Goal: Check status: Check status

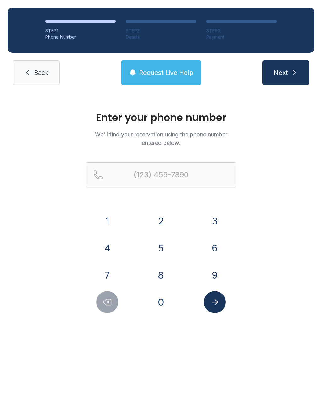
click at [160, 220] on button "2" at bounding box center [161, 221] width 22 height 22
click at [219, 224] on button "3" at bounding box center [215, 221] width 22 height 22
click at [108, 223] on button "1" at bounding box center [107, 221] width 22 height 22
click at [162, 220] on button "2" at bounding box center [161, 221] width 22 height 22
click at [108, 301] on icon "Delete number" at bounding box center [107, 302] width 9 height 9
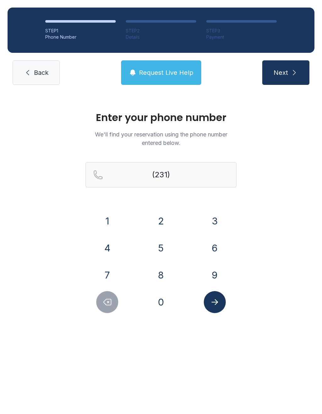
click at [217, 217] on button "3" at bounding box center [215, 221] width 22 height 22
click at [160, 301] on button "0" at bounding box center [161, 302] width 22 height 22
click at [112, 221] on button "1" at bounding box center [107, 221] width 22 height 22
click at [159, 221] on button "2" at bounding box center [161, 221] width 22 height 22
click at [158, 221] on button "2" at bounding box center [161, 221] width 22 height 22
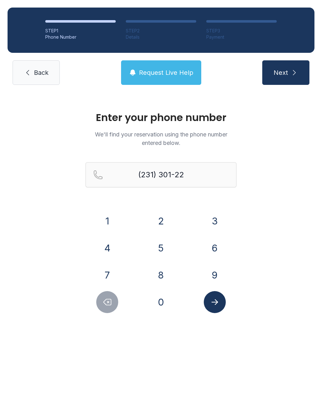
click at [215, 245] on button "6" at bounding box center [215, 248] width 22 height 22
click at [159, 274] on button "8" at bounding box center [161, 275] width 22 height 22
type input "[PHONE_NUMBER]"
click at [217, 301] on icon "Submit lookup form" at bounding box center [214, 302] width 9 height 9
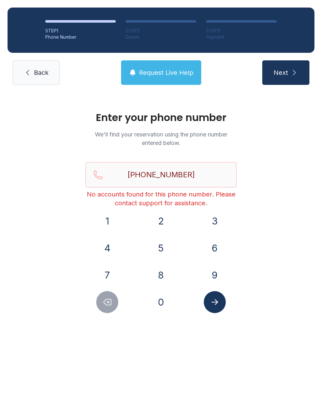
click at [46, 70] on span "Back" at bounding box center [41, 72] width 14 height 9
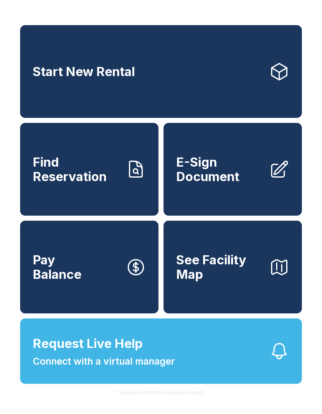
click at [143, 364] on span "Request Live Help Connect with a virtual manager" at bounding box center [104, 351] width 142 height 34
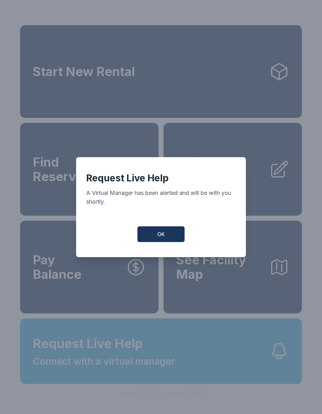
click at [165, 239] on button "OK" at bounding box center [160, 234] width 47 height 16
